Goal: Register for event/course

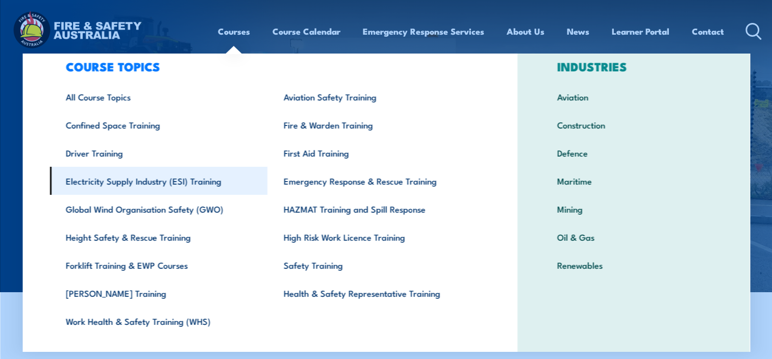
scroll to position [49, 0]
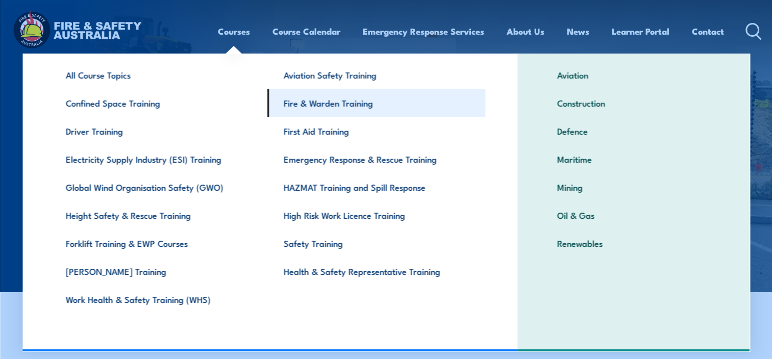
click at [345, 104] on link "Fire & Warden Training" at bounding box center [376, 103] width 218 height 28
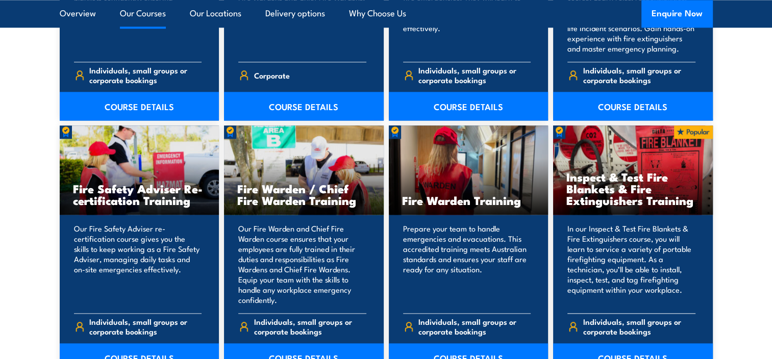
scroll to position [1327, 0]
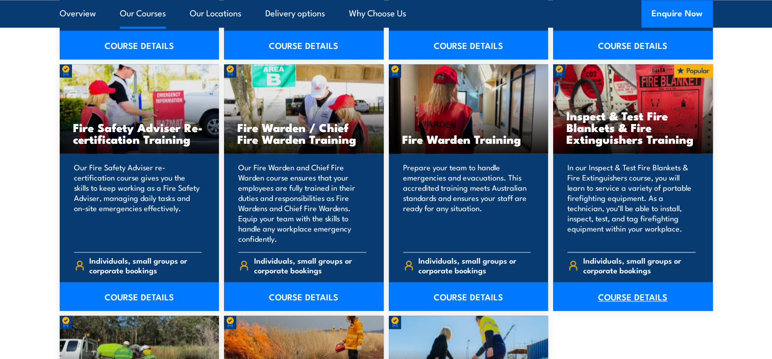
click at [624, 292] on link "COURSE DETAILS" at bounding box center [633, 296] width 160 height 29
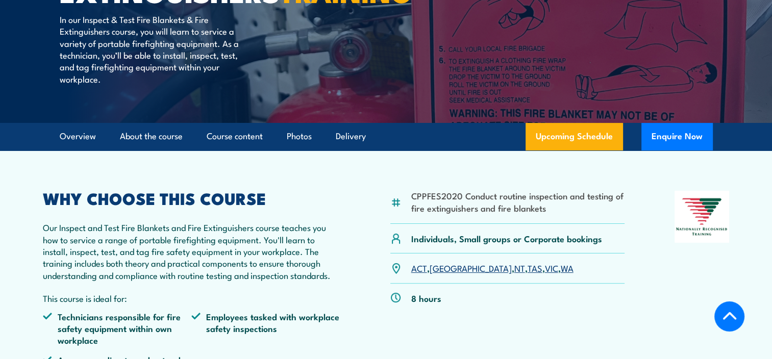
scroll to position [255, 0]
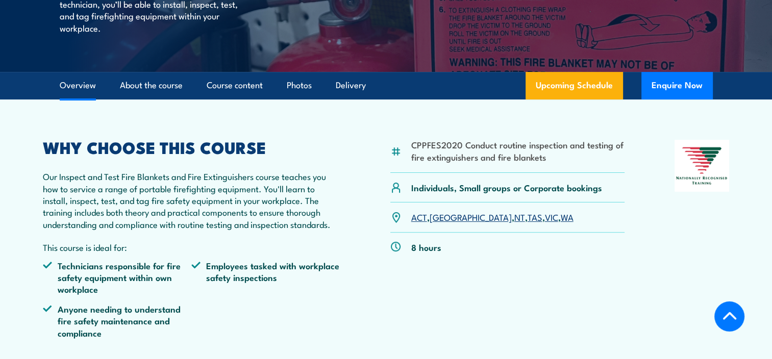
click at [561, 223] on link "WA" at bounding box center [567, 217] width 13 height 12
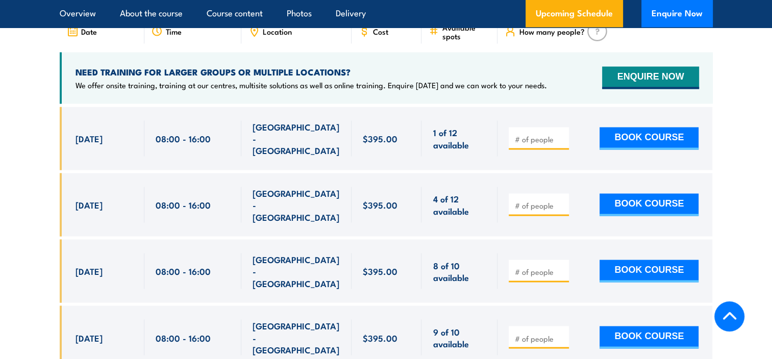
scroll to position [1990, 0]
